Goal: Task Accomplishment & Management: Manage account settings

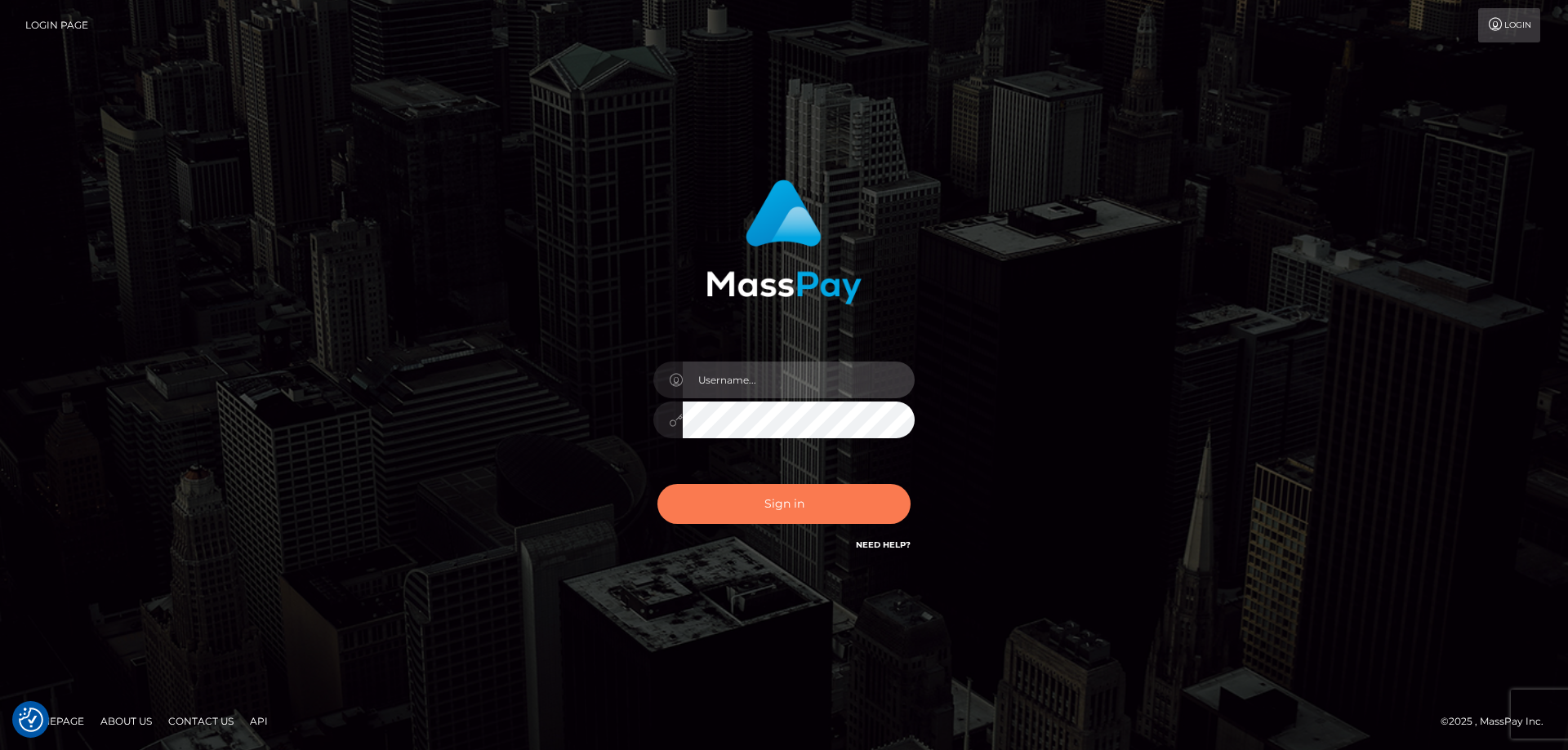
type input "emmy.navach"
click at [726, 494] on button "Sign in" at bounding box center [783, 504] width 253 height 40
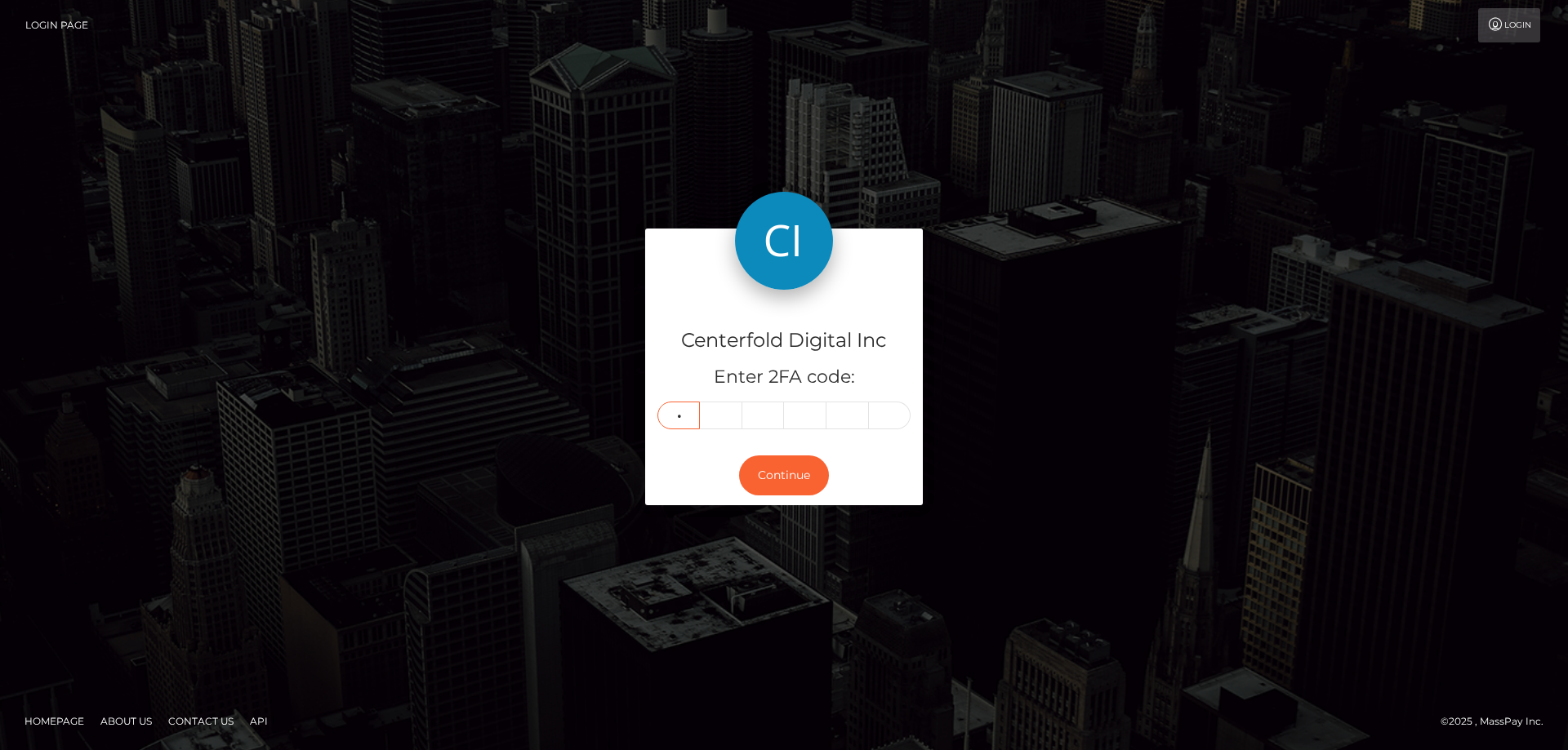
type input "7"
type input "6"
type input "8"
type input "6"
type input "7"
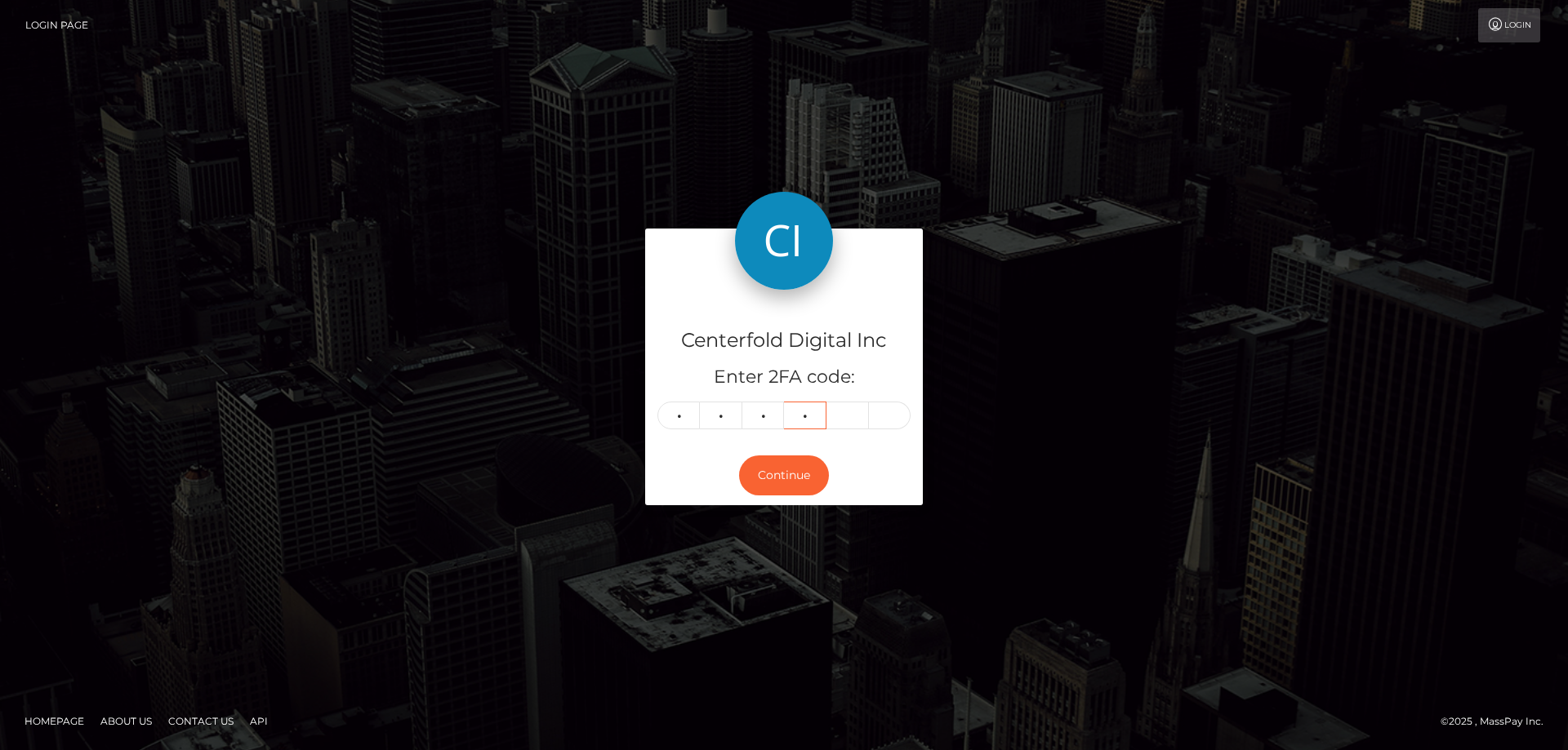
type input "4"
type input "1"
type input "2"
